Goal: Task Accomplishment & Management: Use online tool/utility

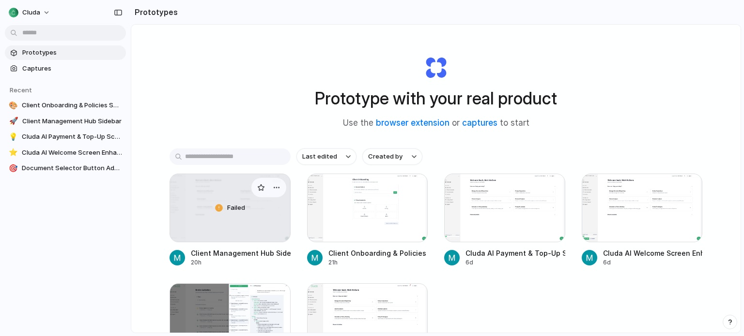
click at [239, 229] on div "Failed" at bounding box center [230, 208] width 120 height 68
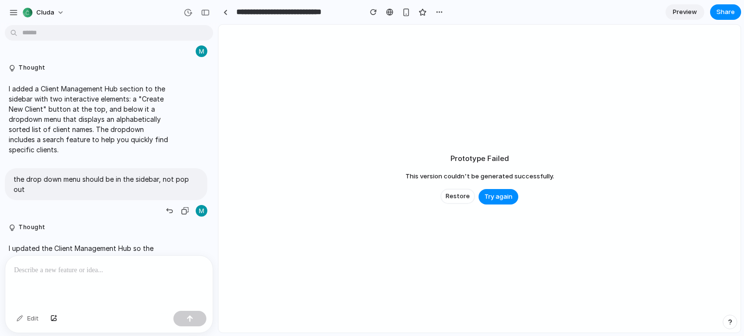
scroll to position [242, 0]
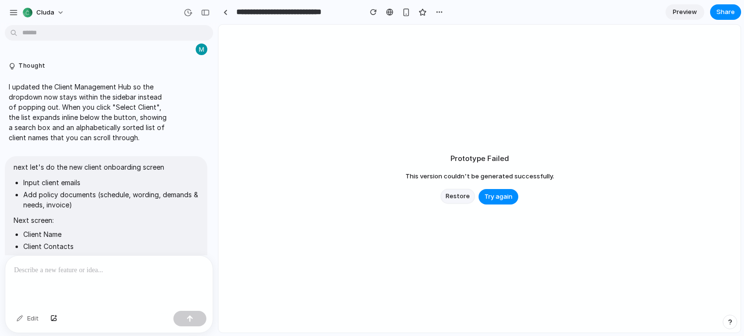
click at [456, 192] on span "Restore" at bounding box center [457, 197] width 24 height 10
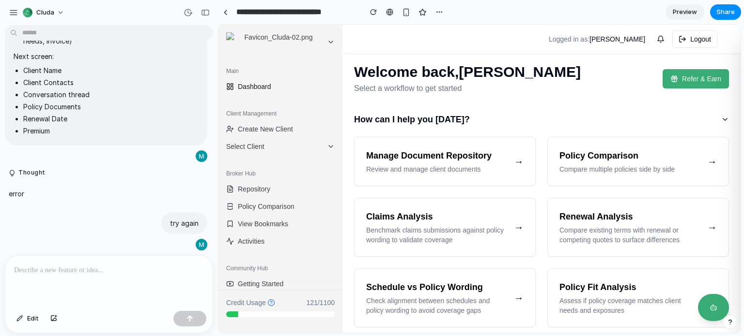
scroll to position [40, 0]
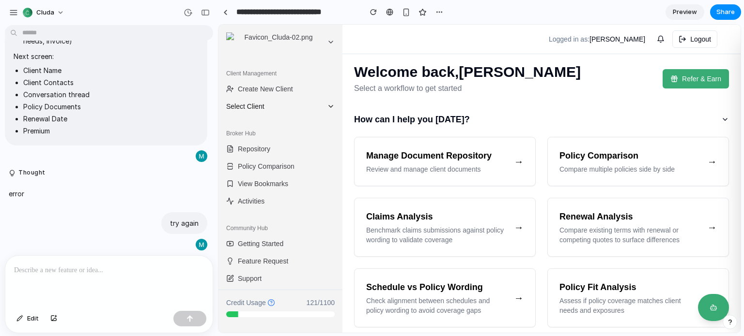
click at [289, 110] on span "Select Client" at bounding box center [274, 107] width 97 height 10
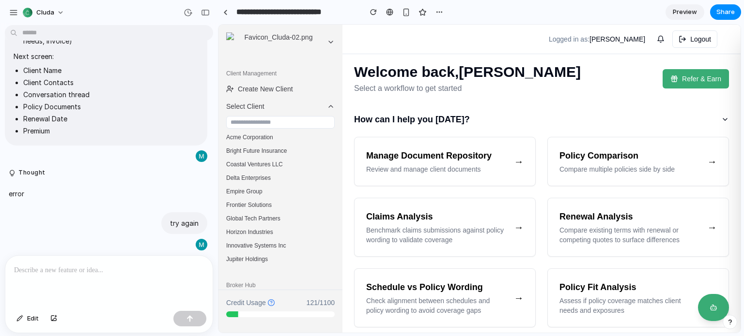
click at [286, 127] on input "text" at bounding box center [280, 122] width 108 height 13
click at [327, 109] on icon at bounding box center [331, 107] width 8 height 8
